Goal: Book appointment/travel/reservation

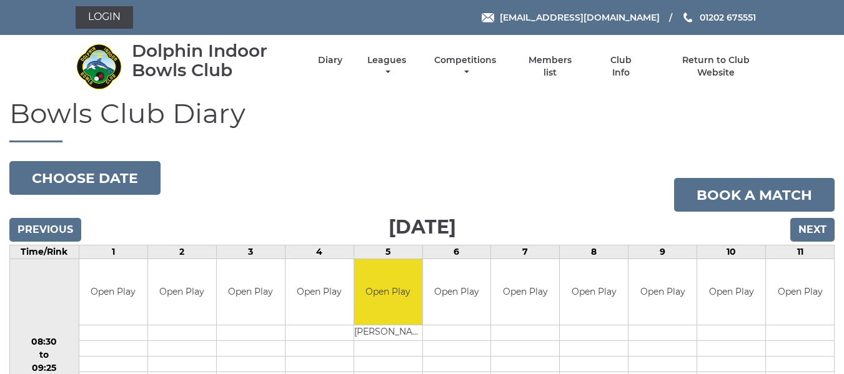
scroll to position [187, 0]
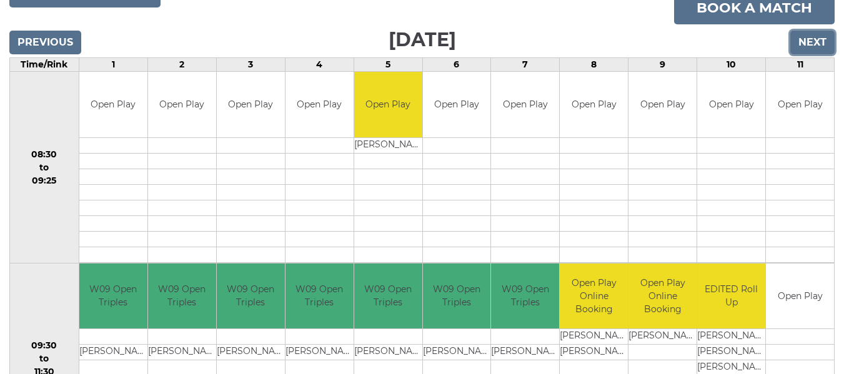
click at [815, 36] on input "Next" at bounding box center [812, 43] width 44 height 24
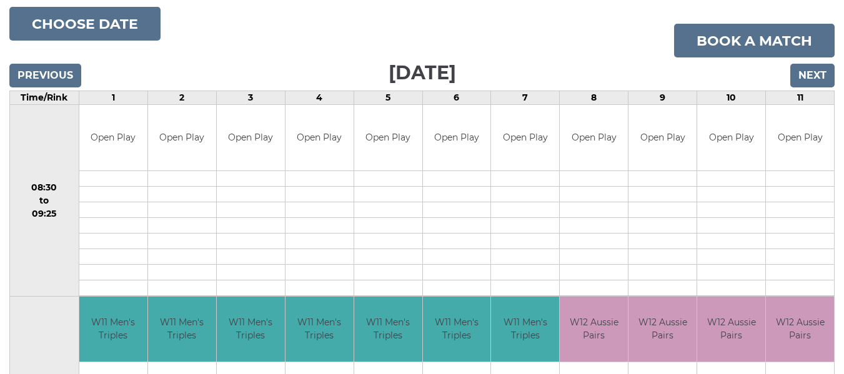
scroll to position [125, 0]
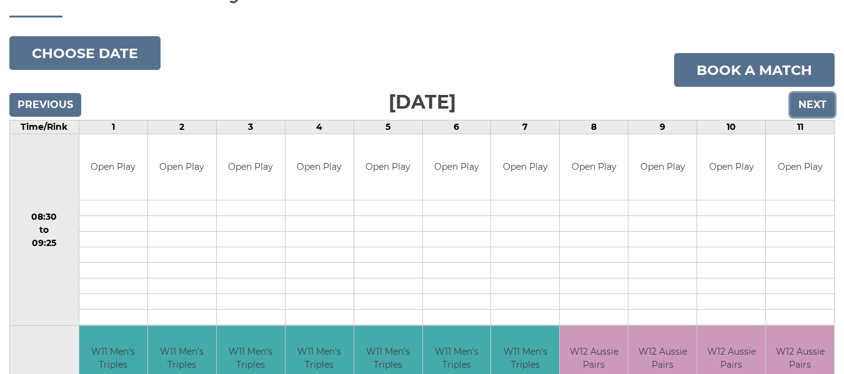
click at [810, 105] on input "Next" at bounding box center [812, 105] width 44 height 24
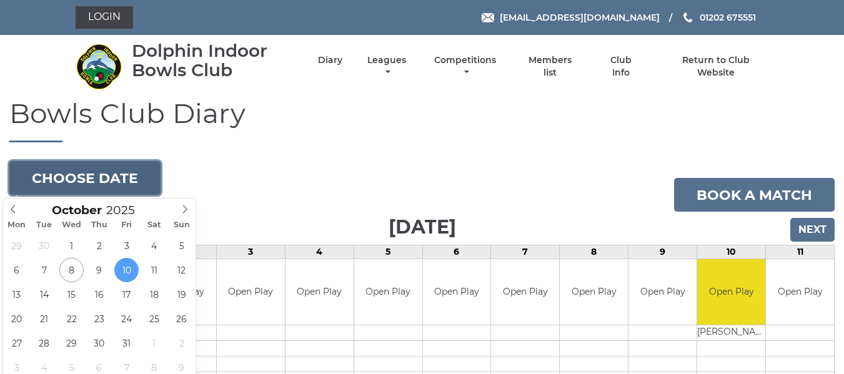
click at [90, 174] on button "Choose date" at bounding box center [84, 178] width 151 height 34
type input "[DATE]"
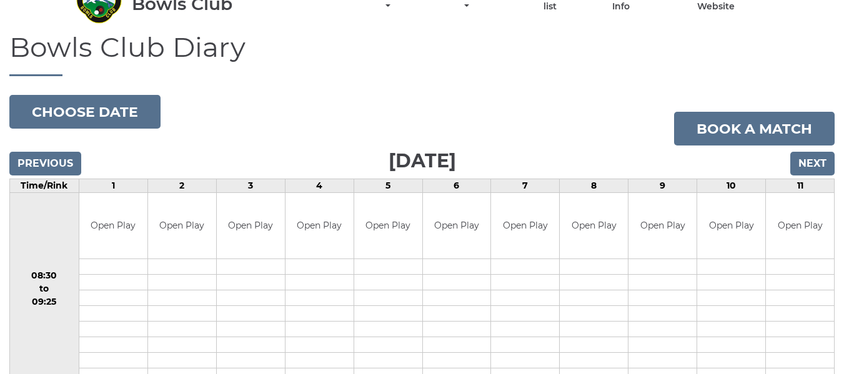
scroll to position [62, 0]
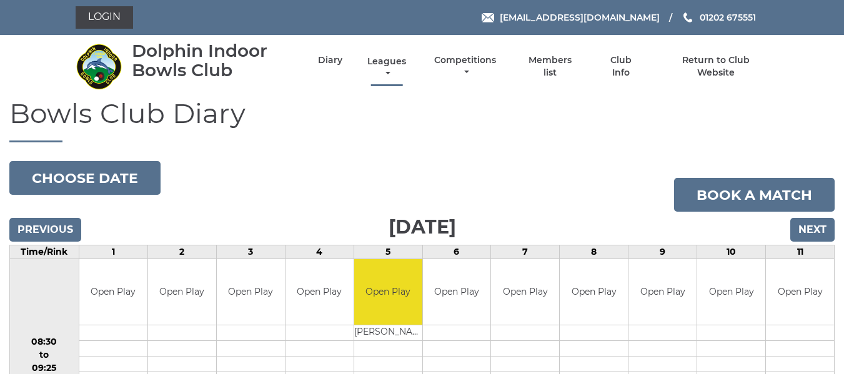
click at [383, 60] on link "Leagues" at bounding box center [386, 68] width 45 height 24
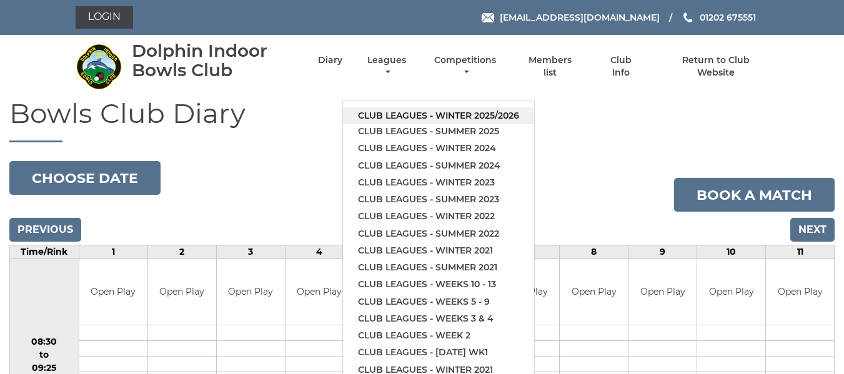
click at [416, 115] on link "Club leagues - Winter 2025/2026" at bounding box center [438, 115] width 191 height 17
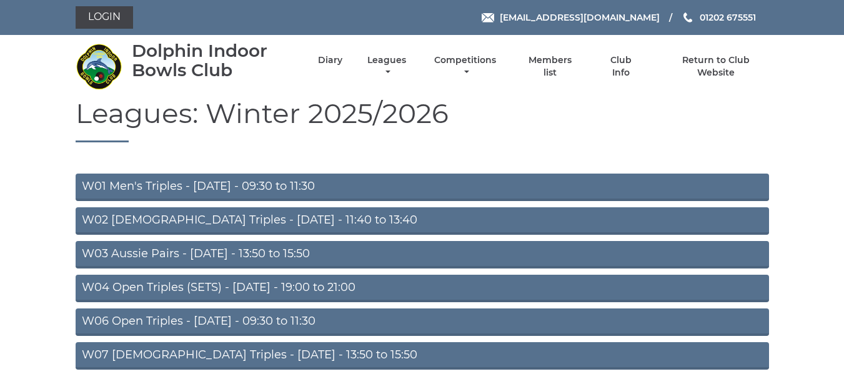
click at [227, 182] on link "W01 Men's Triples - Monday - 09:30 to 11:30" at bounding box center [423, 187] width 694 height 27
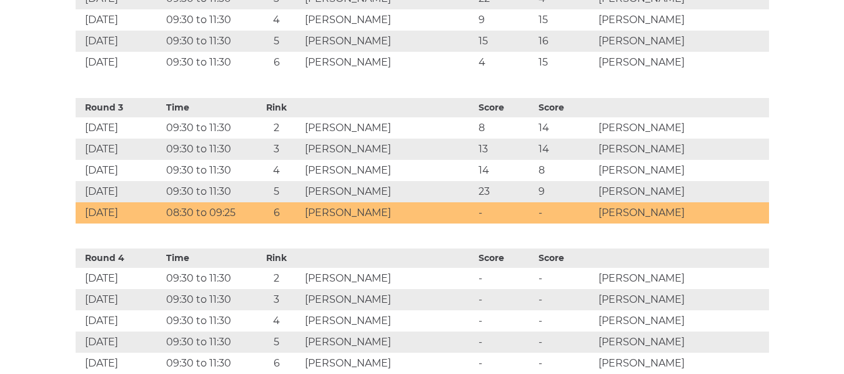
scroll to position [875, 0]
